Goal: Task Accomplishment & Management: Use online tool/utility

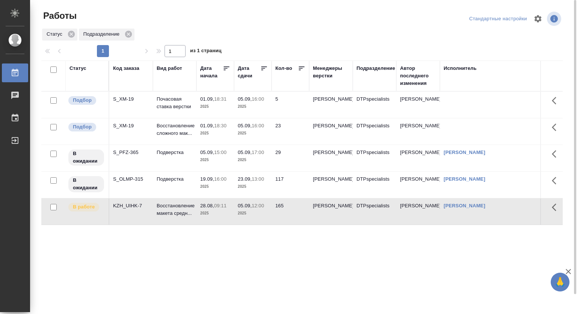
click at [202, 137] on p "2025" at bounding box center [215, 134] width 30 height 8
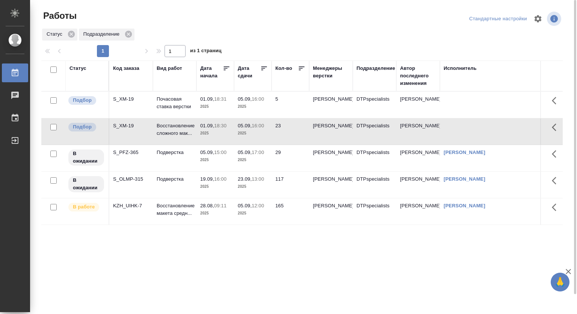
click at [202, 137] on p "2025" at bounding box center [215, 134] width 30 height 8
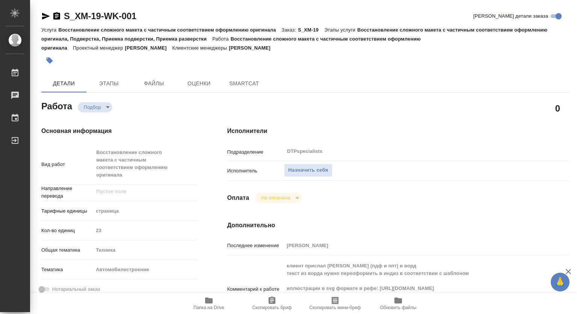
type textarea "x"
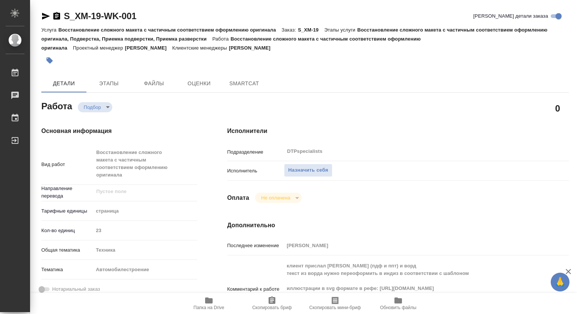
type textarea "x"
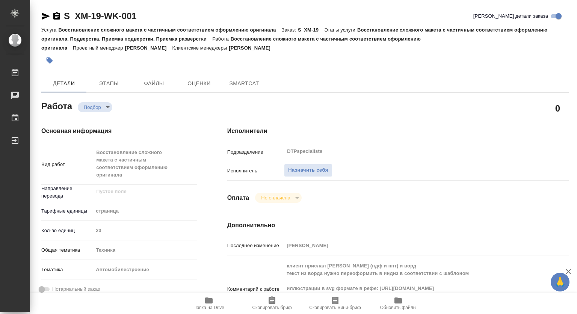
type textarea "x"
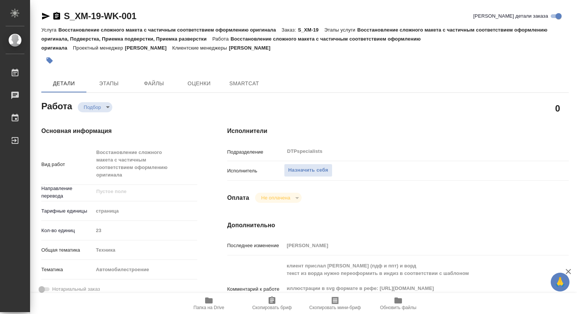
type textarea "x"
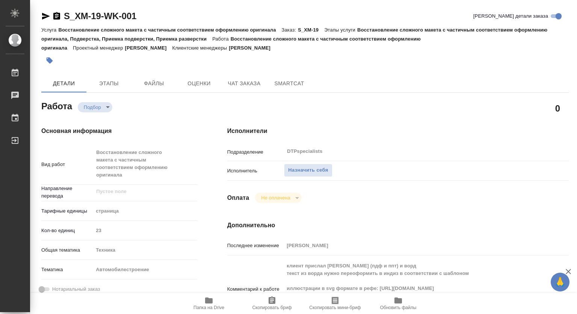
type textarea "x"
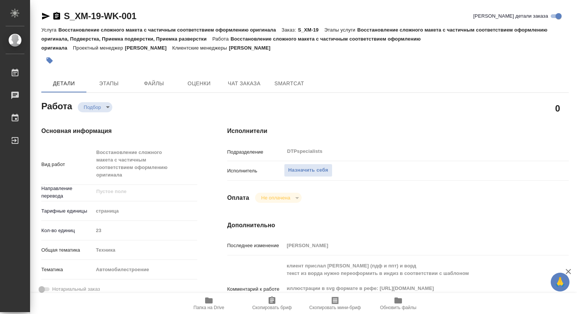
type textarea "x"
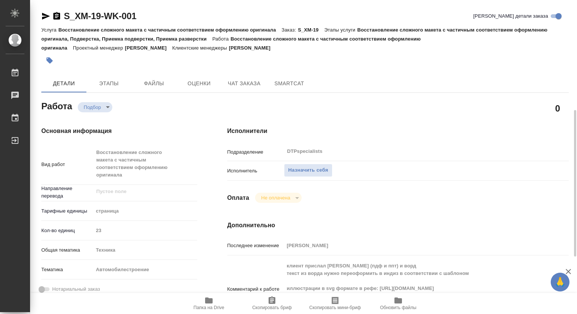
scroll to position [75, 0]
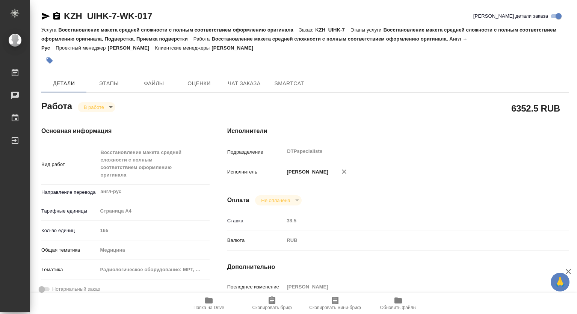
click at [209, 301] on icon "button" at bounding box center [209, 301] width 8 height 6
